Goal: Information Seeking & Learning: Learn about a topic

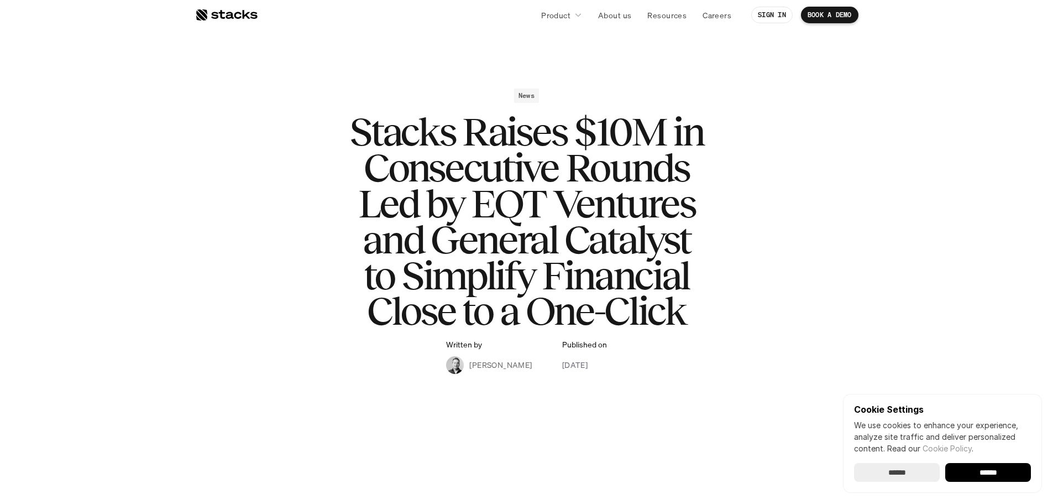
click at [990, 471] on input "******" at bounding box center [988, 472] width 86 height 19
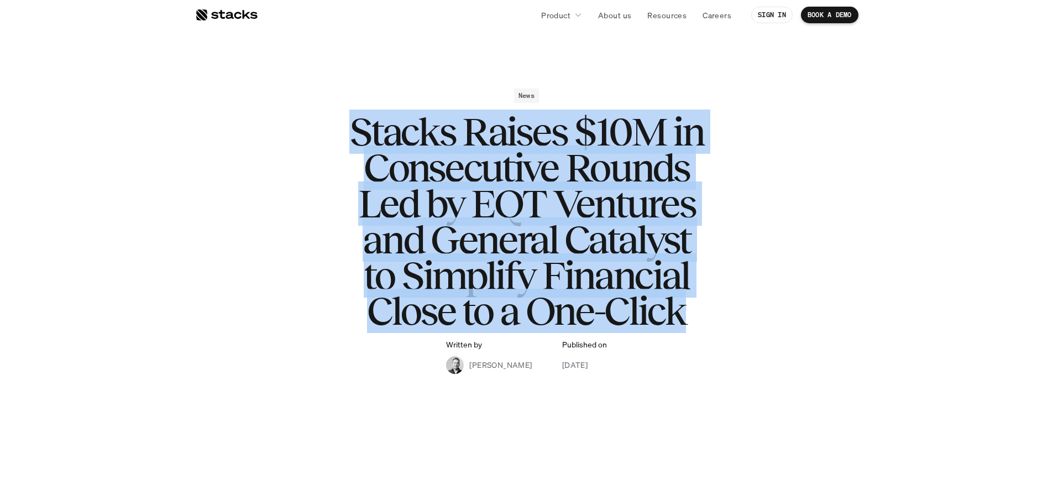
drag, startPoint x: 360, startPoint y: 132, endPoint x: 720, endPoint y: 318, distance: 405.5
click at [720, 318] on h1 "Stacks Raises $10M in Consecutive Rounds Led by EQT Ventures and General Cataly…" at bounding box center [527, 221] width 442 height 215
click at [783, 281] on div "News Stacks Raises $10M in Consecutive Rounds Led by EQT Ventures and General C…" at bounding box center [526, 230] width 641 height 285
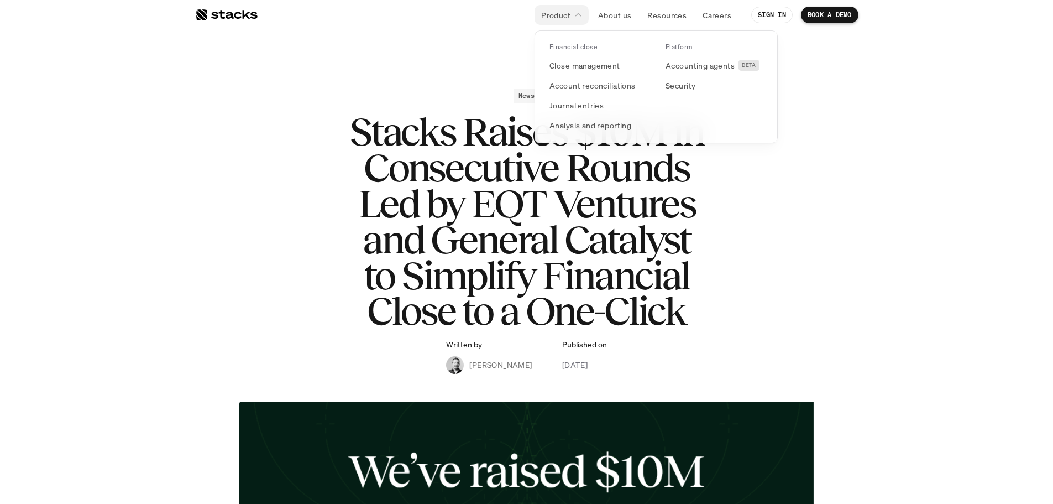
click at [565, 16] on p "Product" at bounding box center [555, 15] width 29 height 12
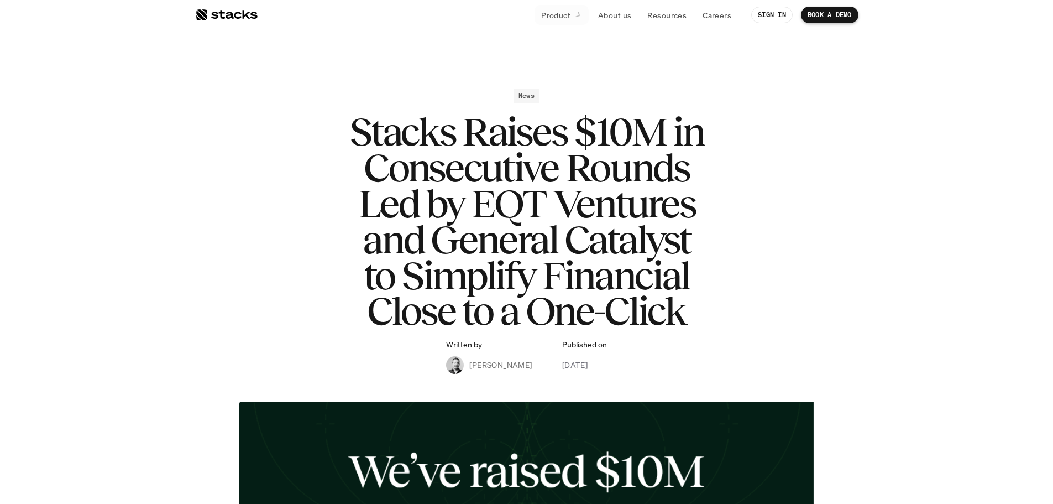
click at [223, 13] on div at bounding box center [226, 14] width 62 height 13
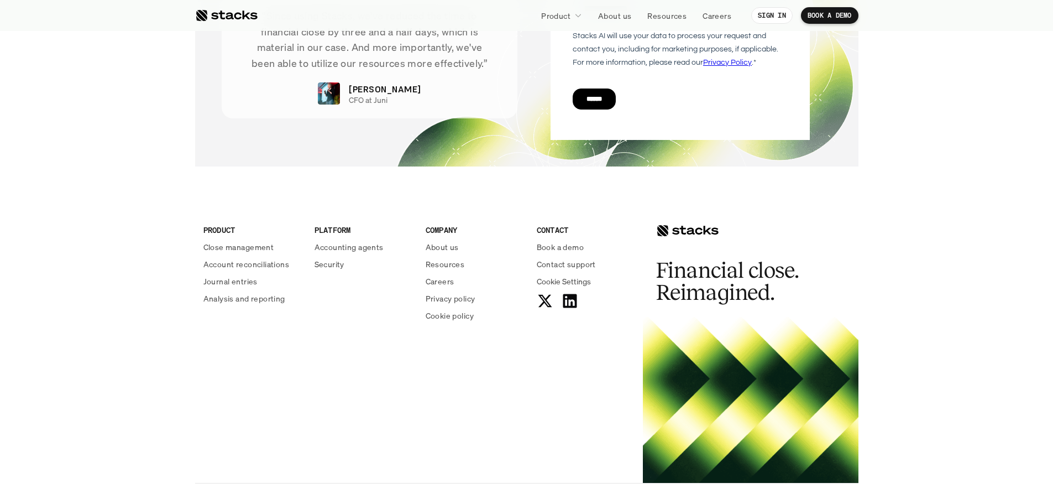
scroll to position [3989, 0]
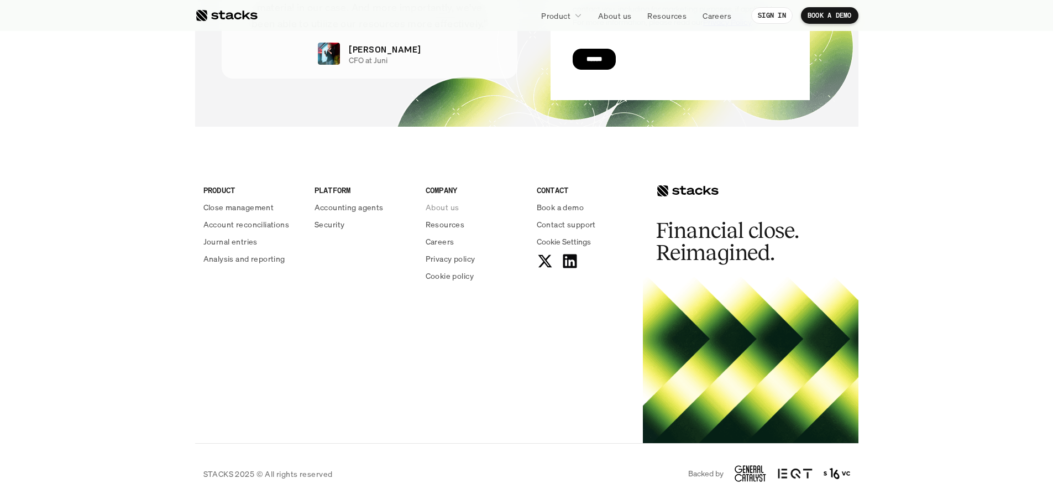
click at [447, 209] on p "About us" at bounding box center [442, 207] width 33 height 12
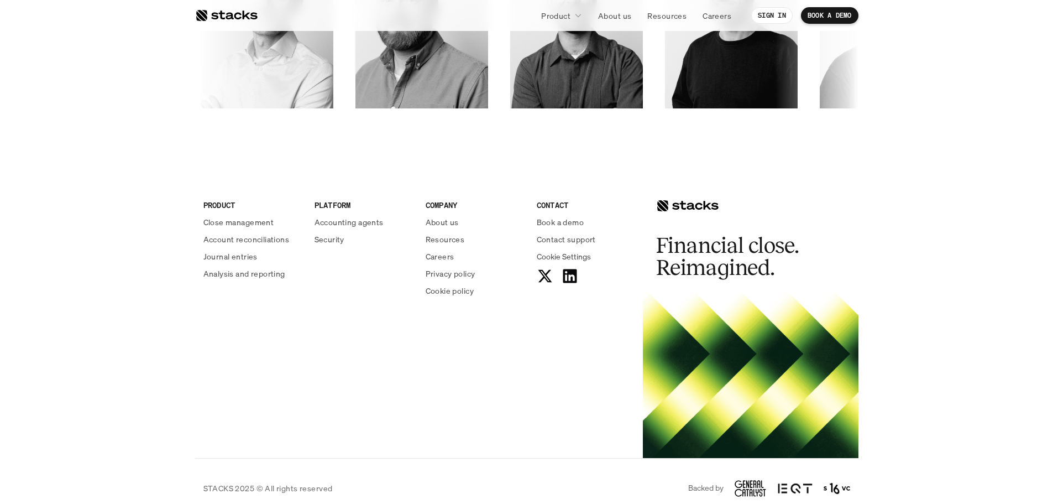
scroll to position [1907, 0]
